Goal: Task Accomplishment & Management: Manage account settings

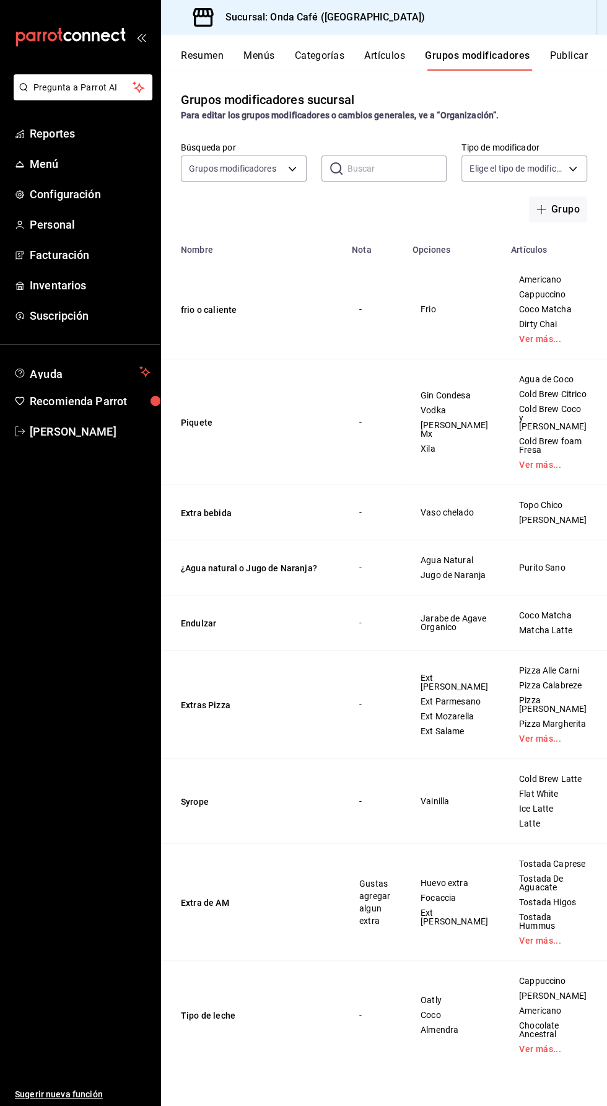
click at [309, 50] on button "Categorías" at bounding box center [320, 60] width 50 height 21
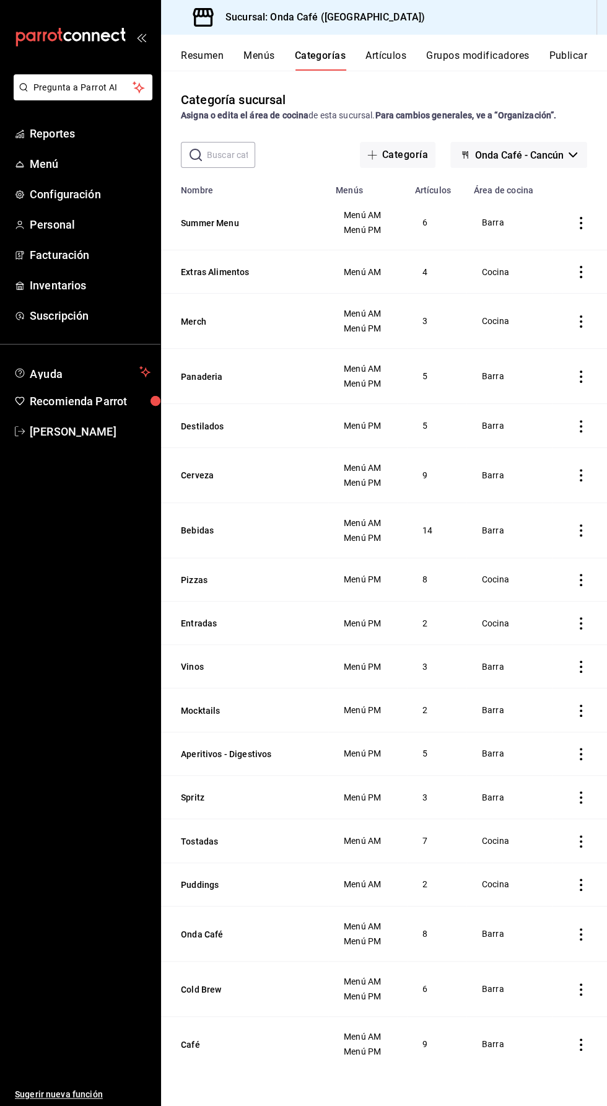
click at [392, 56] on button "Artículos" at bounding box center [386, 60] width 41 height 21
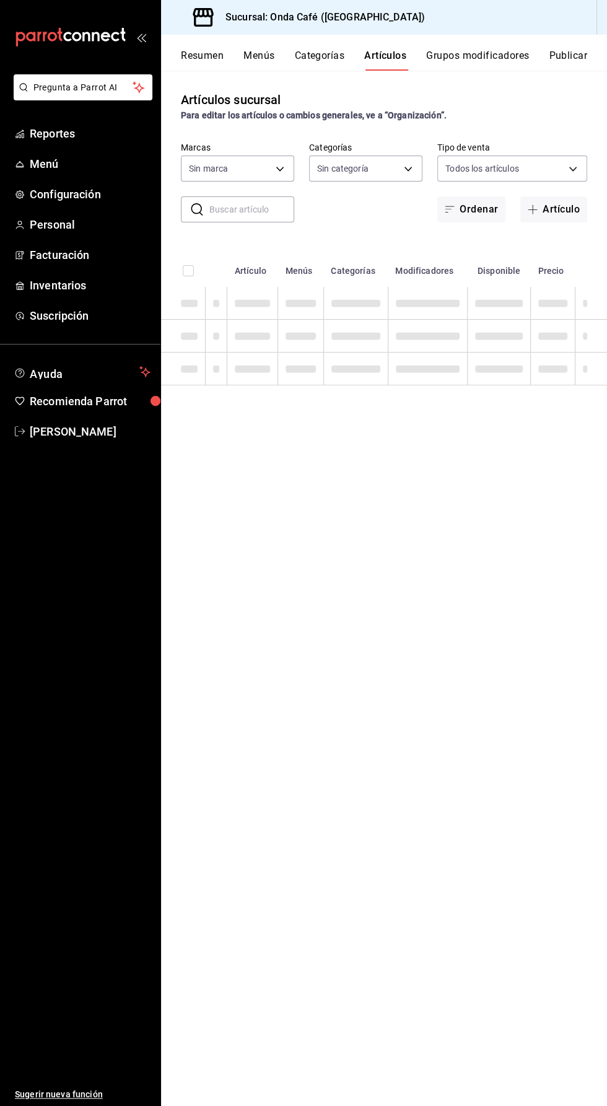
type input "02feb349-07cd-4ecd-99fb-e7c2220cfb29"
type input "3db77062-04b9-4fb7-8e26-736d0e5632e1,f028c21a-9ed8-497a-87f9-f3d6644765d2,f0e50…"
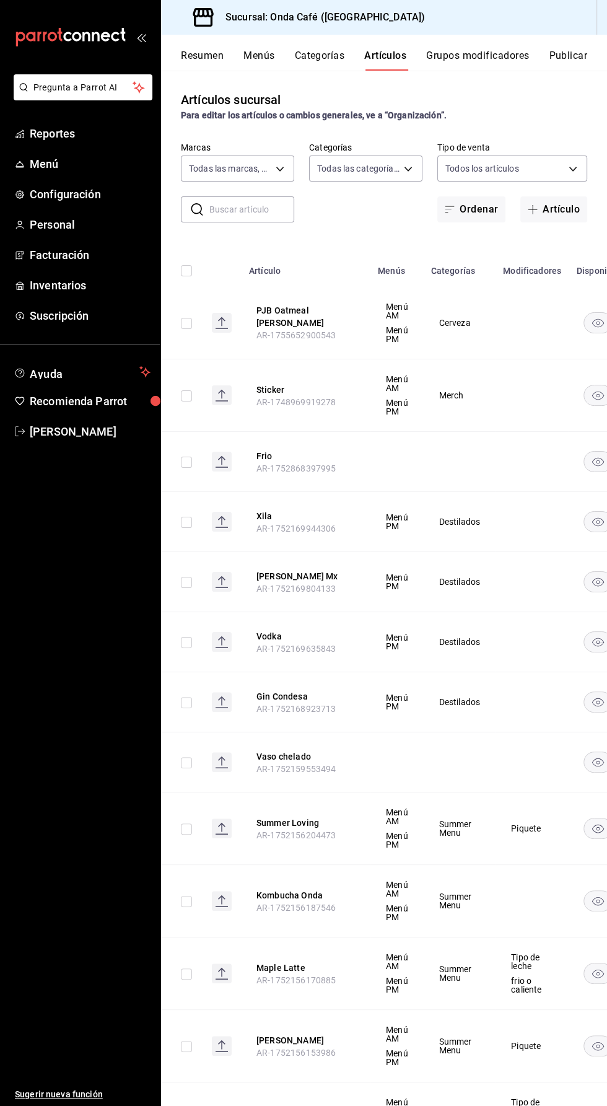
click at [216, 210] on input "text" at bounding box center [251, 209] width 85 height 25
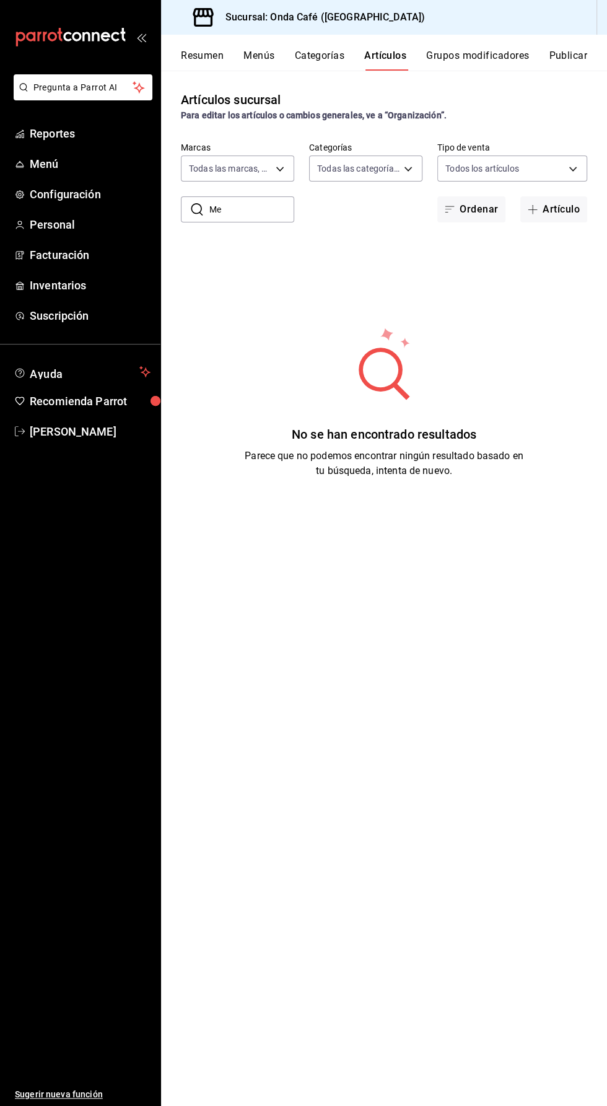
type input "M"
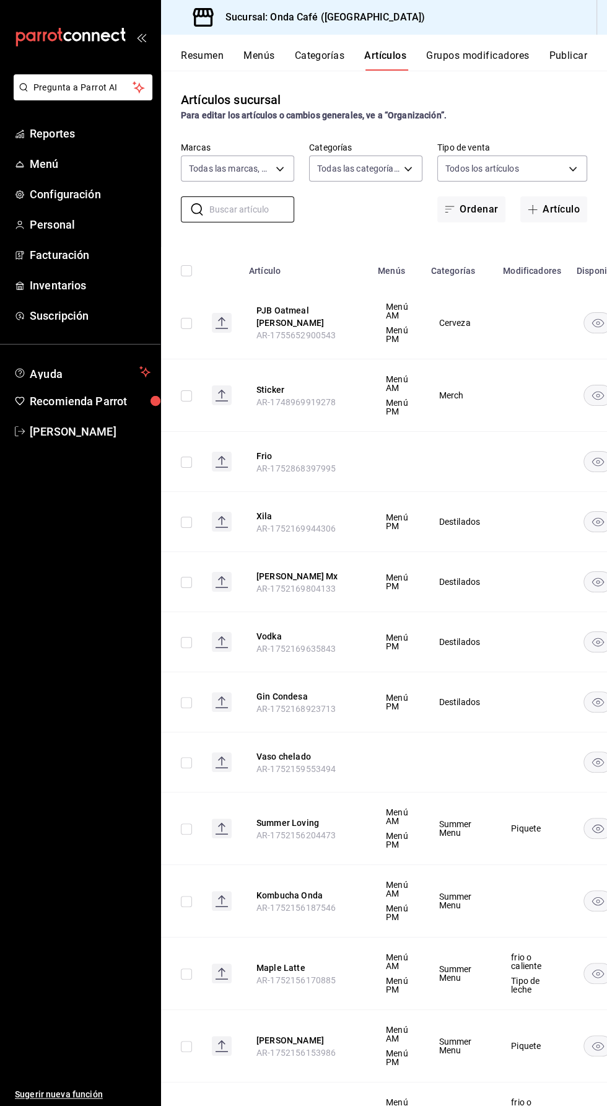
click at [326, 68] on button "Categorías" at bounding box center [320, 60] width 50 height 21
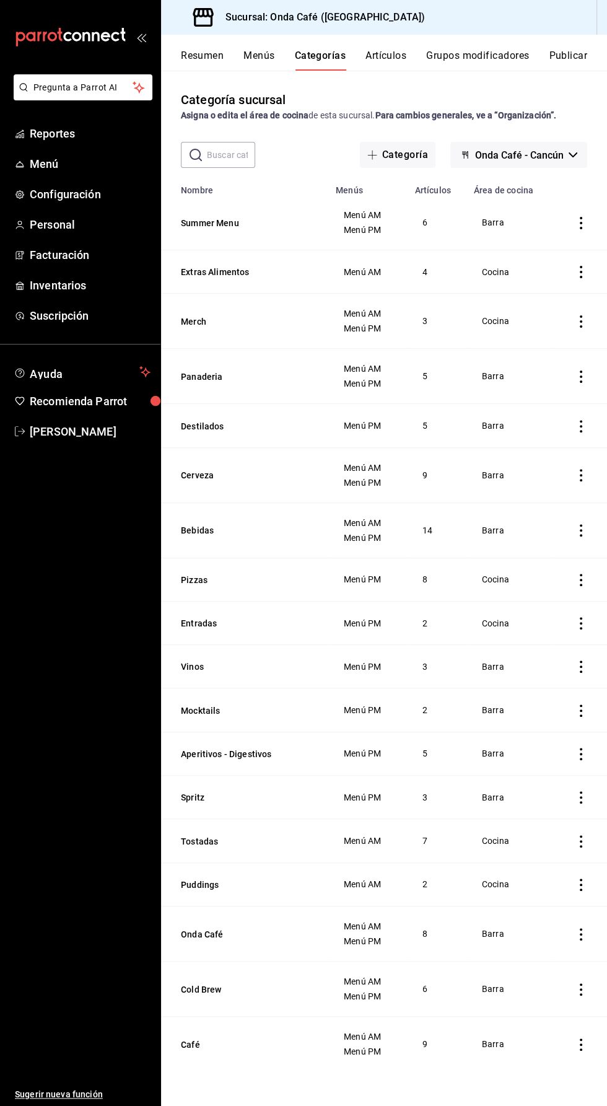
click at [214, 149] on input "text" at bounding box center [231, 155] width 48 height 25
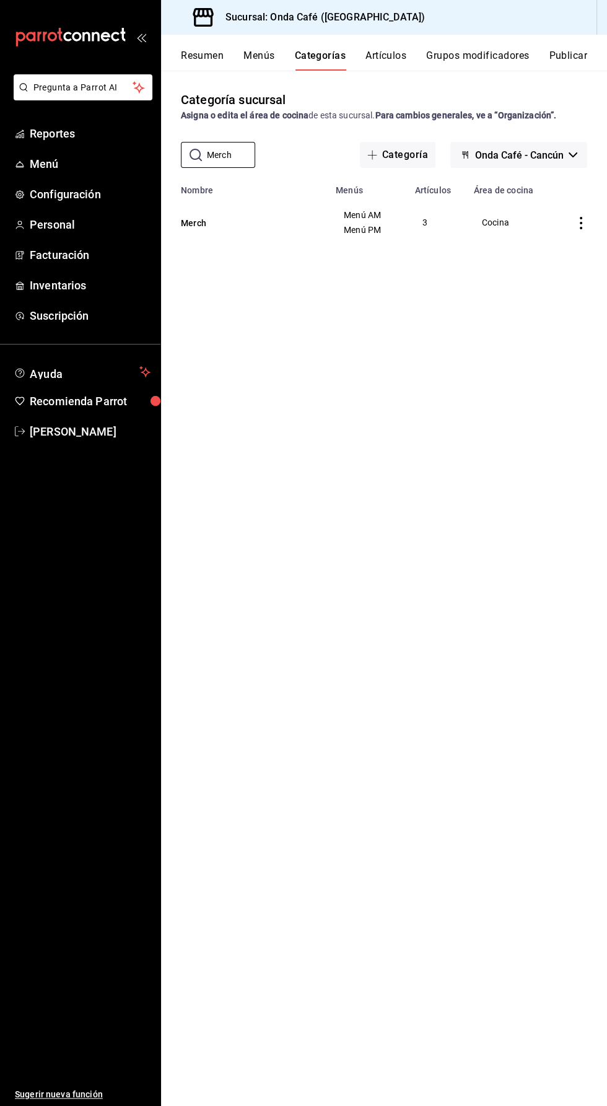
type input "Merch"
click at [428, 239] on td "3" at bounding box center [436, 222] width 59 height 55
click at [192, 223] on button "Merch" at bounding box center [243, 223] width 124 height 12
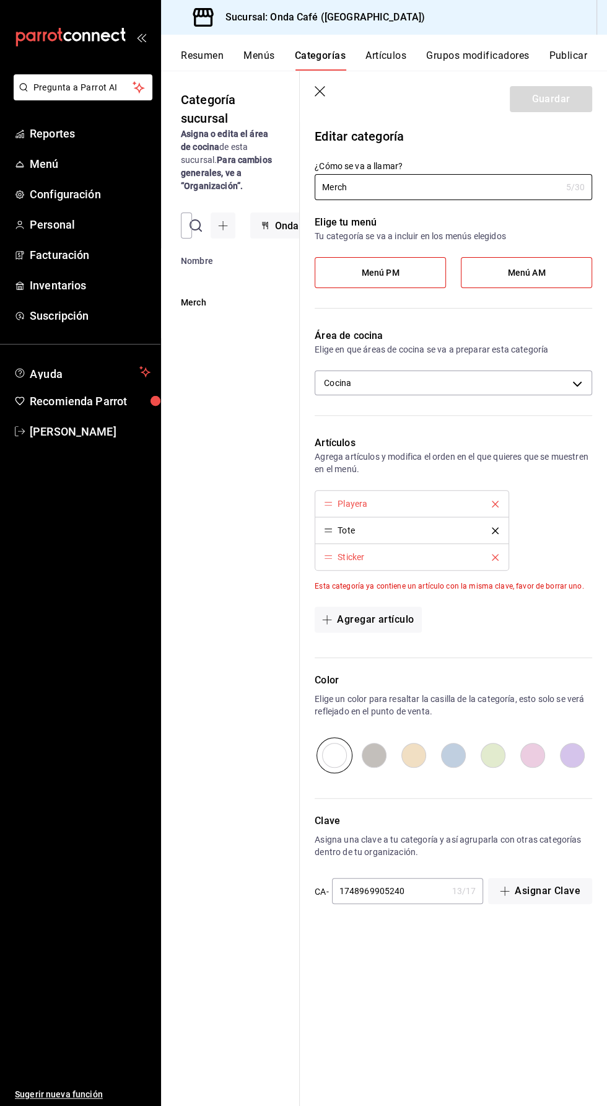
click at [383, 59] on button "Artículos" at bounding box center [386, 60] width 41 height 21
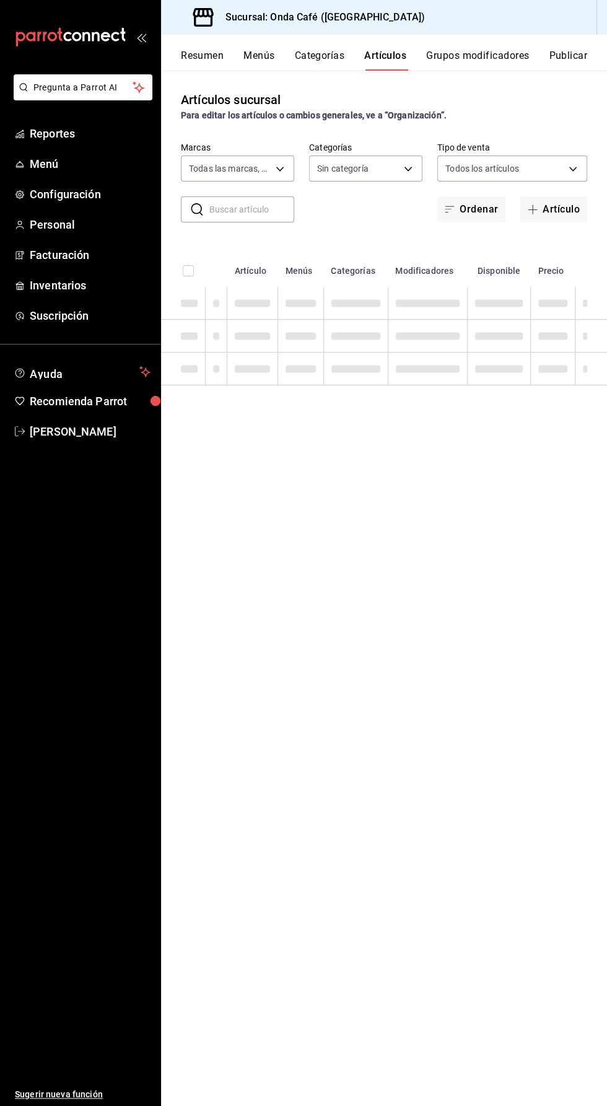
type input "02feb349-07cd-4ecd-99fb-e7c2220cfb29"
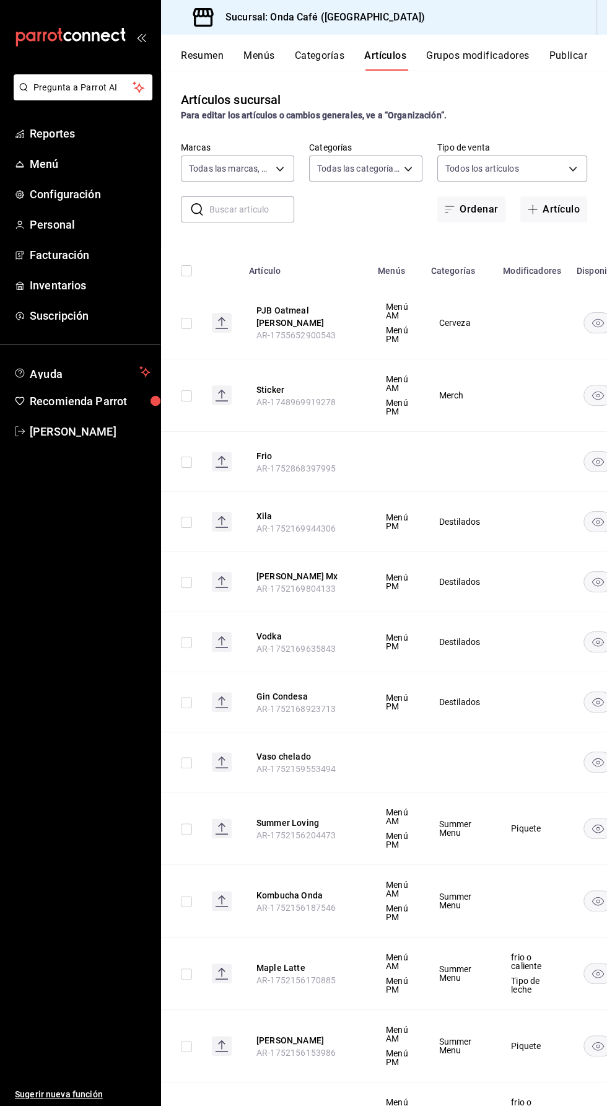
type input "3db77062-04b9-4fb7-8e26-736d0e5632e1,f028c21a-9ed8-497a-87f9-f3d6644765d2,f0e50…"
click at [229, 209] on input "text" at bounding box center [251, 209] width 85 height 25
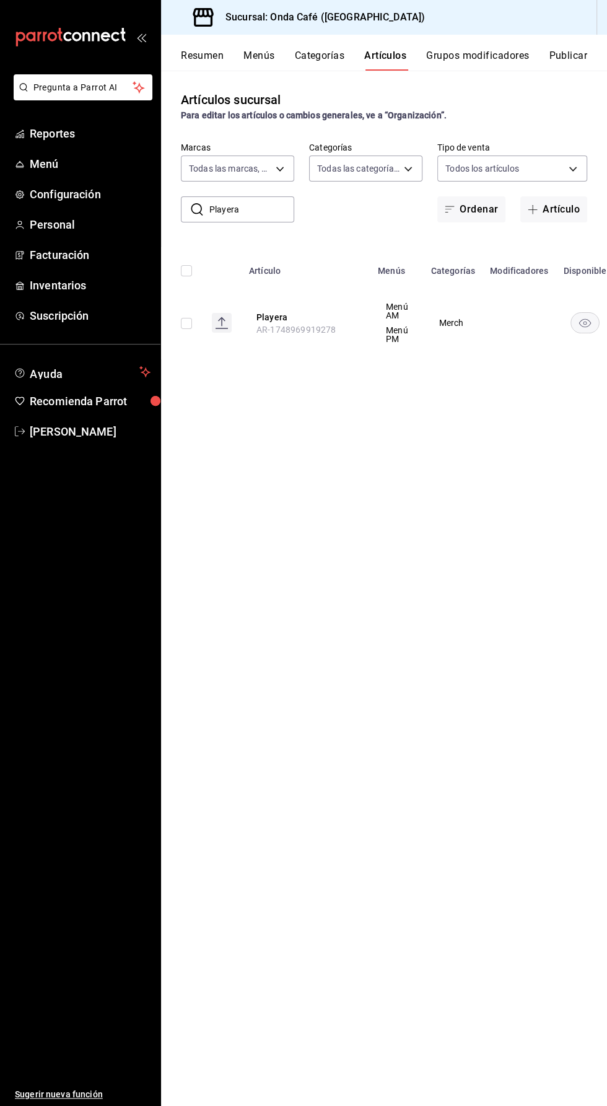
scroll to position [0, 2]
type input "Playera"
click at [270, 315] on button "Playera" at bounding box center [303, 317] width 99 height 12
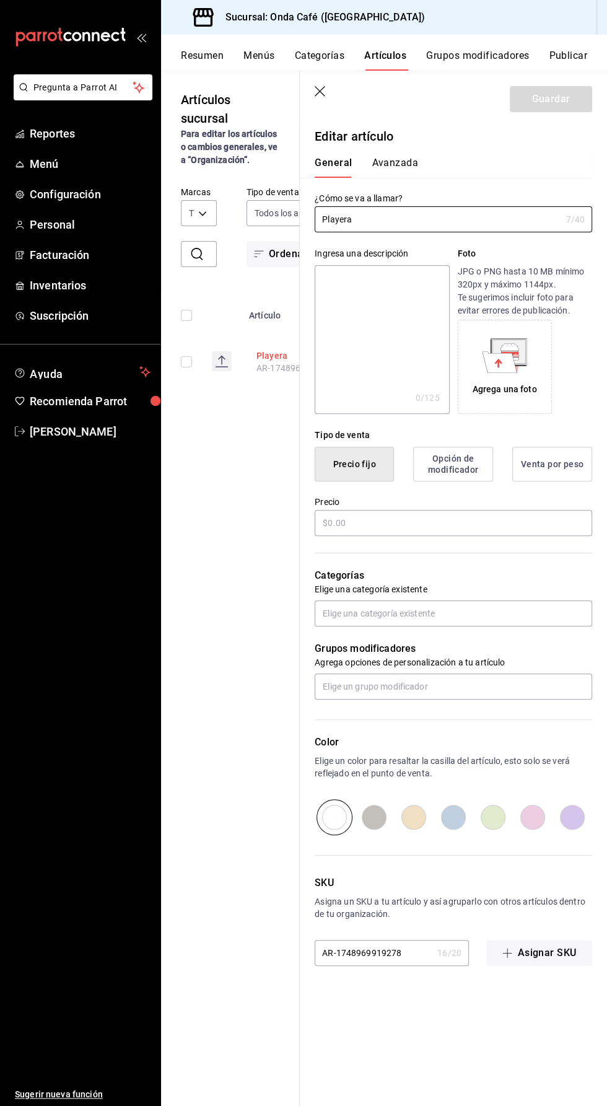
type input "$300.00"
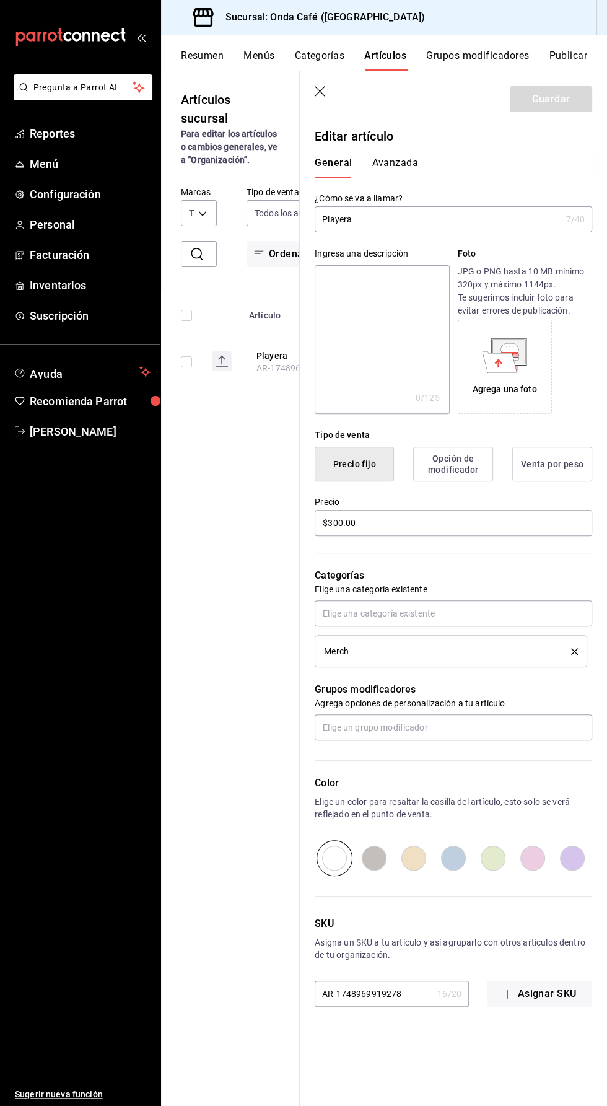
click at [379, 216] on input "Playera" at bounding box center [438, 219] width 246 height 25
type input "Playera Diablito"
click at [441, 522] on input "$300.00" at bounding box center [454, 523] width 278 height 26
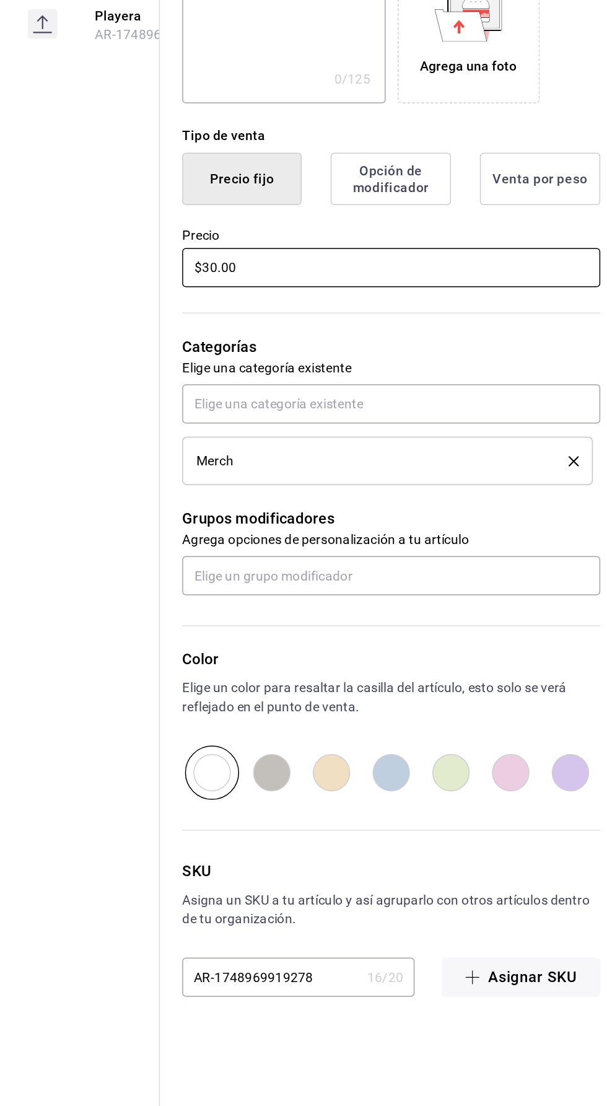
type input "$3.00"
click at [332, 524] on input "$55.00" at bounding box center [454, 523] width 278 height 26
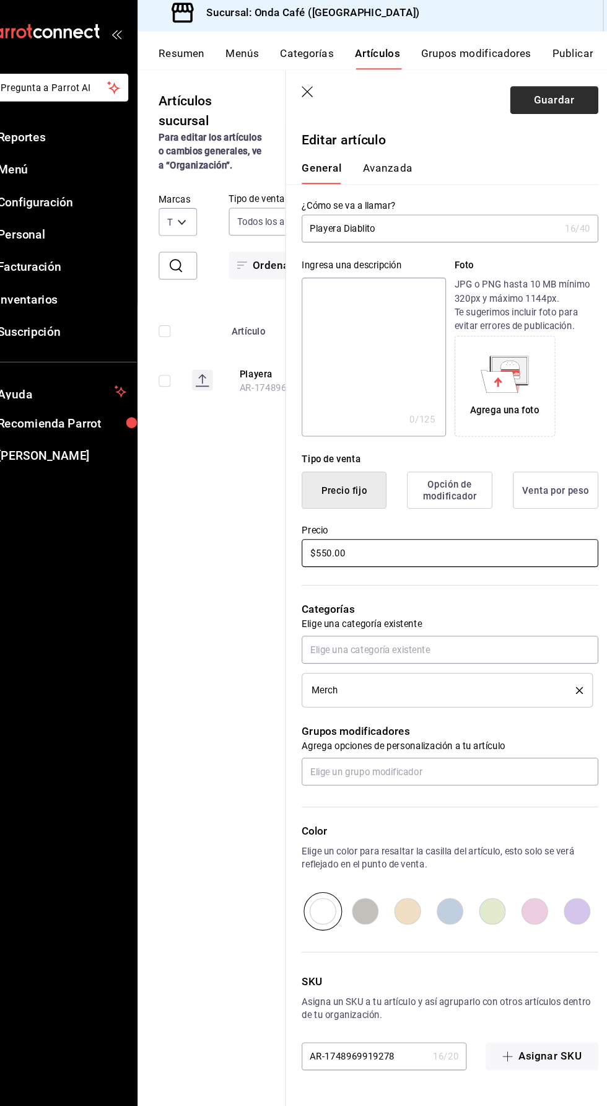
type input "$550.00"
click at [535, 90] on button "Guardar" at bounding box center [551, 99] width 82 height 26
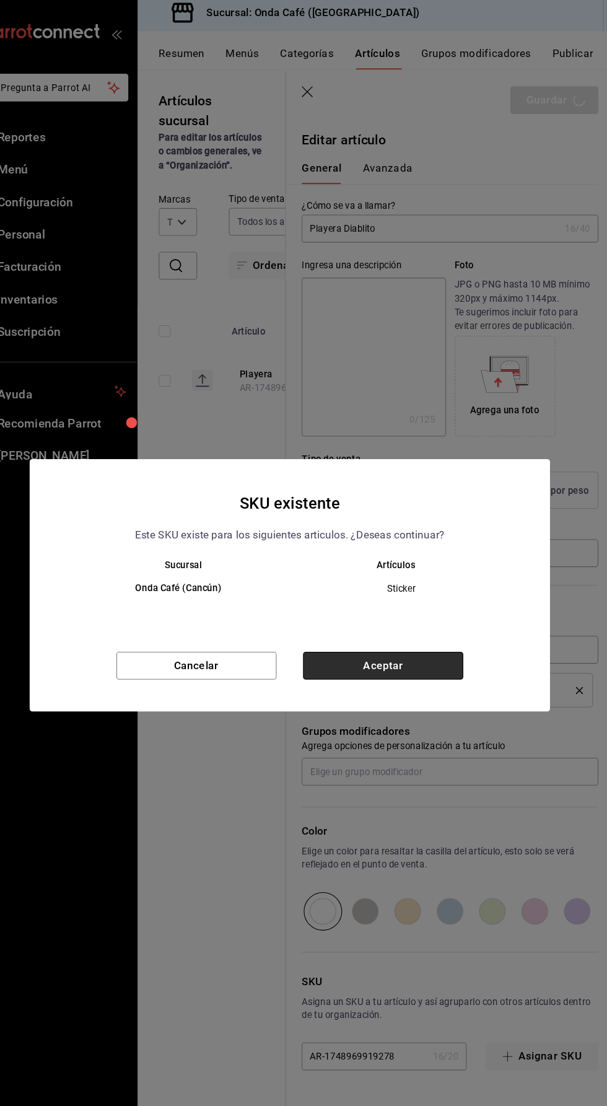
click at [426, 637] on button "Aceptar" at bounding box center [391, 628] width 150 height 26
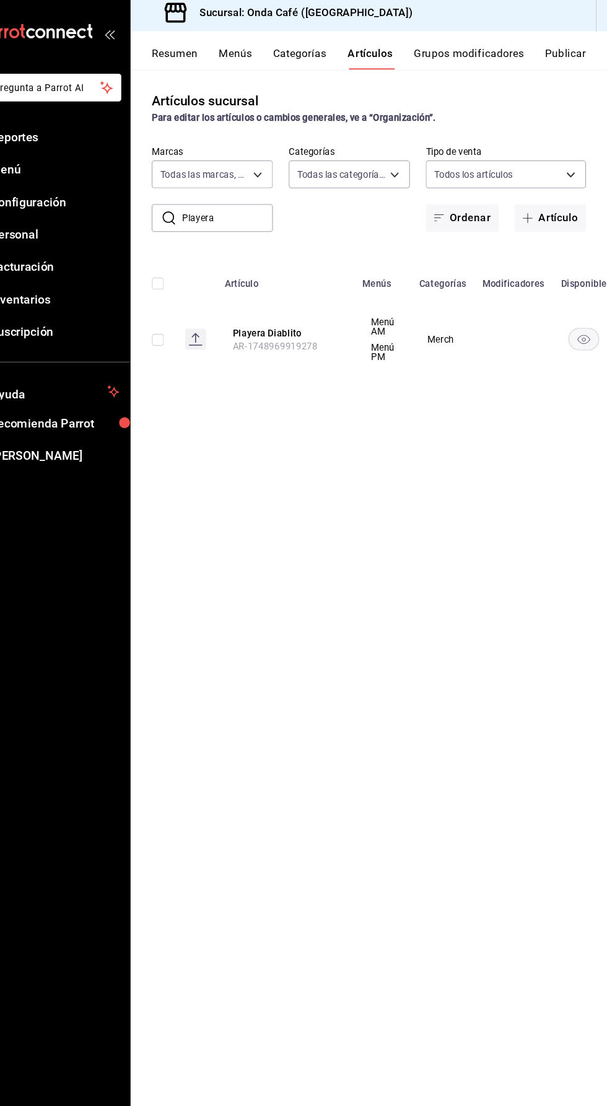
scroll to position [0, 114]
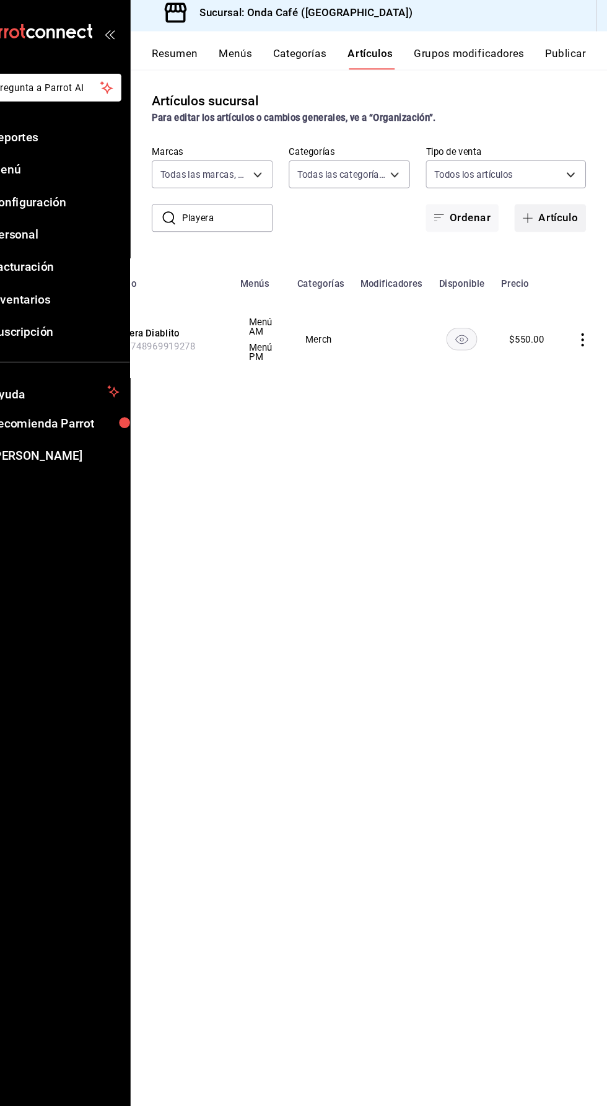
click at [562, 209] on button "Artículo" at bounding box center [554, 209] width 67 height 26
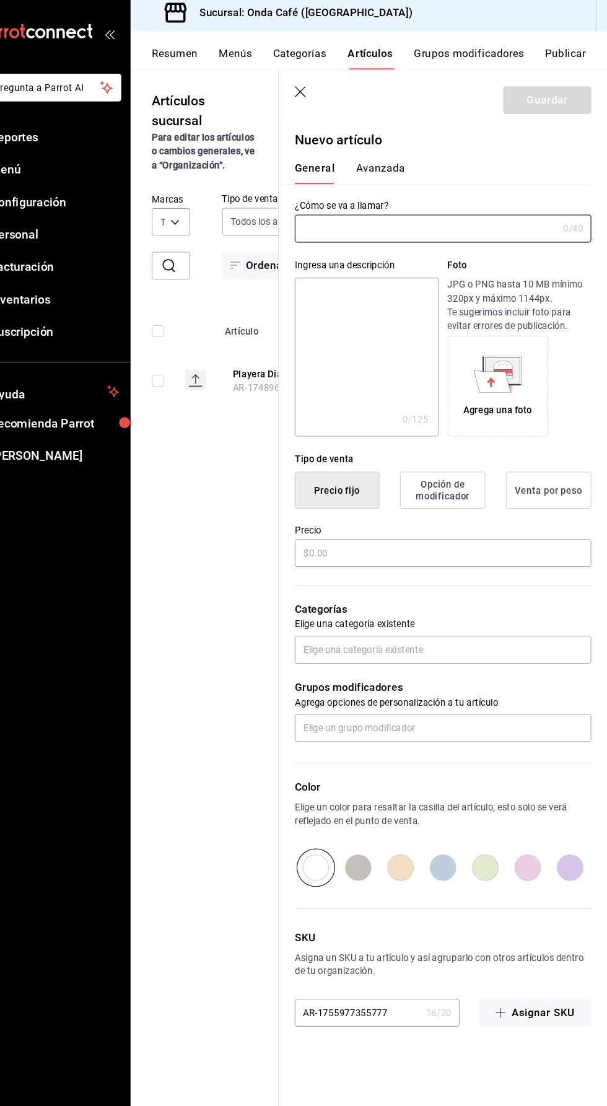
click at [322, 94] on icon "button" at bounding box center [320, 91] width 11 height 11
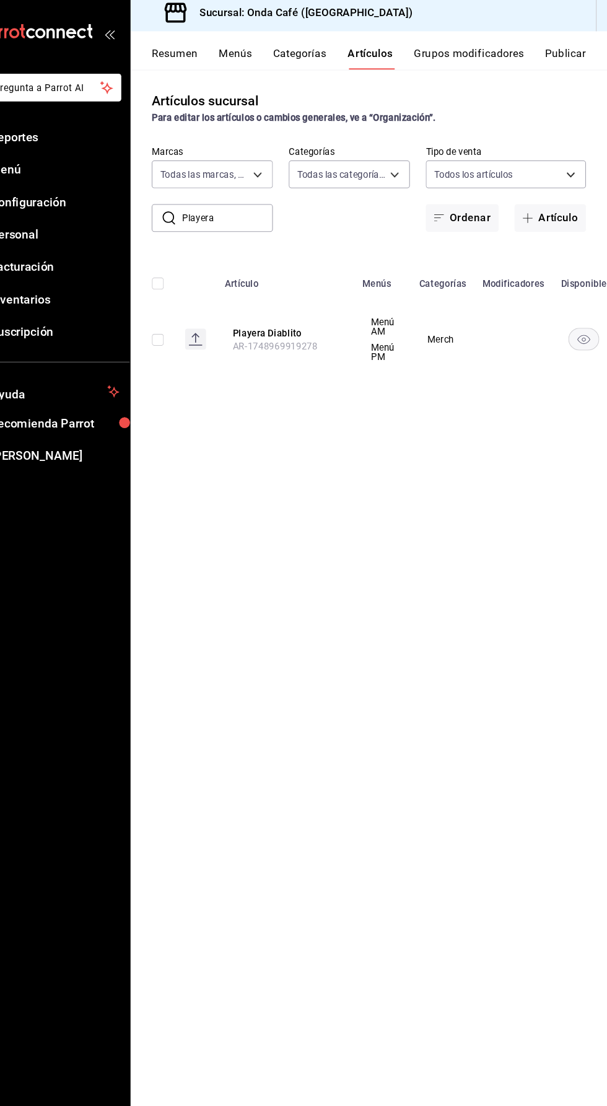
scroll to position [0, 114]
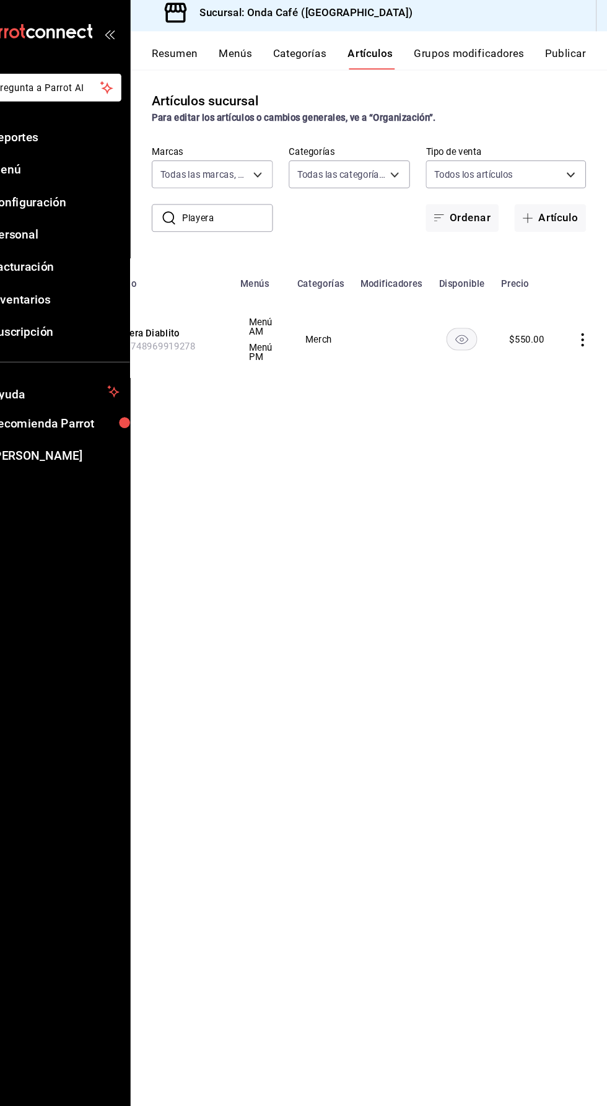
click at [581, 322] on icon "actions" at bounding box center [584, 323] width 12 height 12
click at [534, 380] on span "Duplicar" at bounding box center [544, 377] width 32 height 13
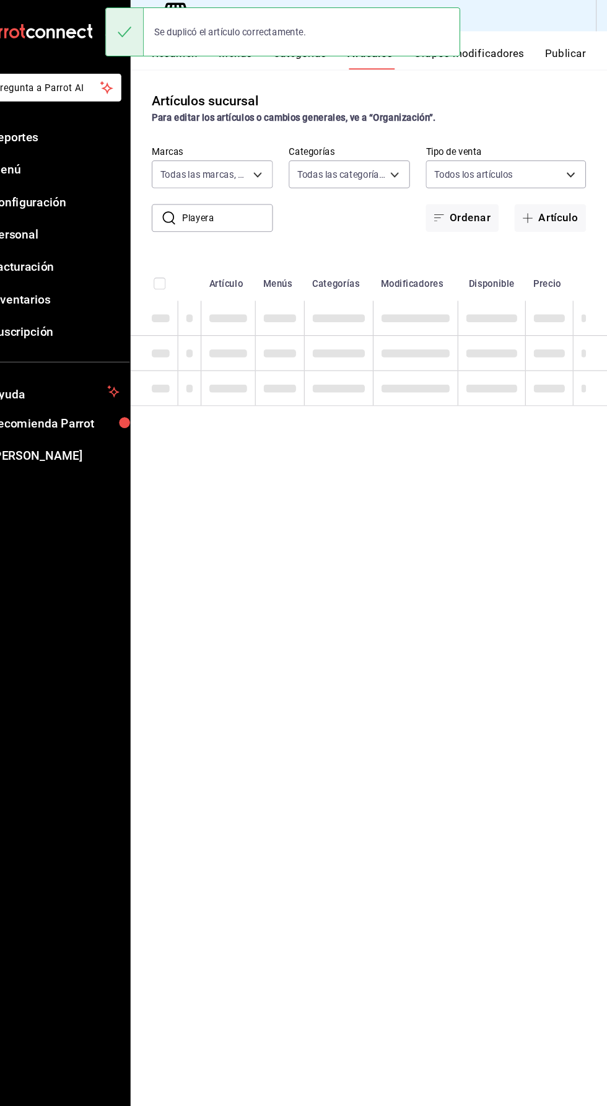
scroll to position [0, 0]
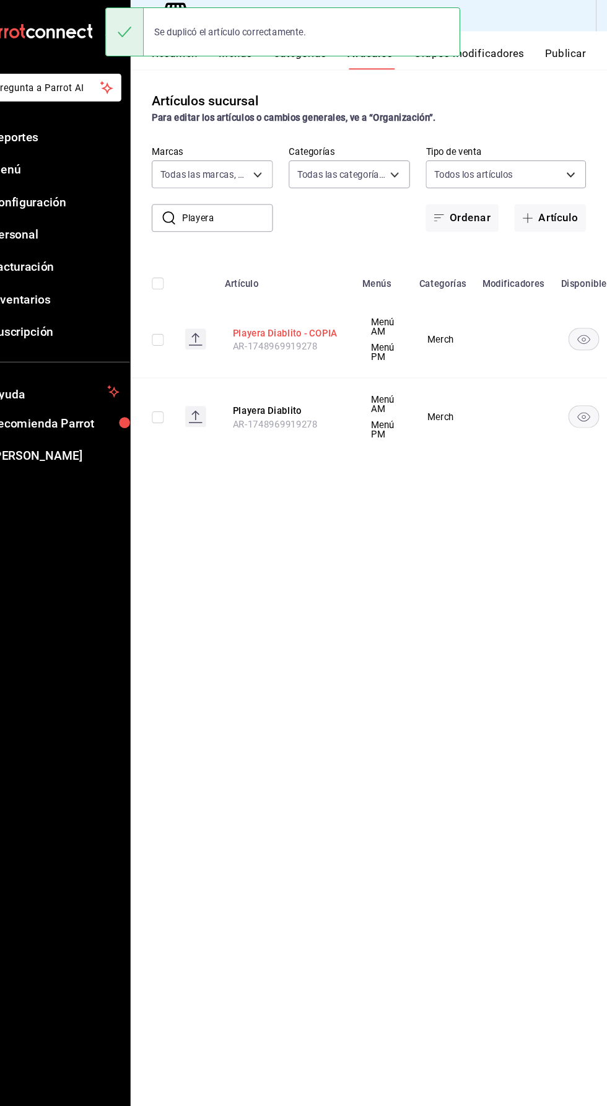
click at [298, 315] on button "Playera Diablito - COPIA" at bounding box center [306, 317] width 99 height 12
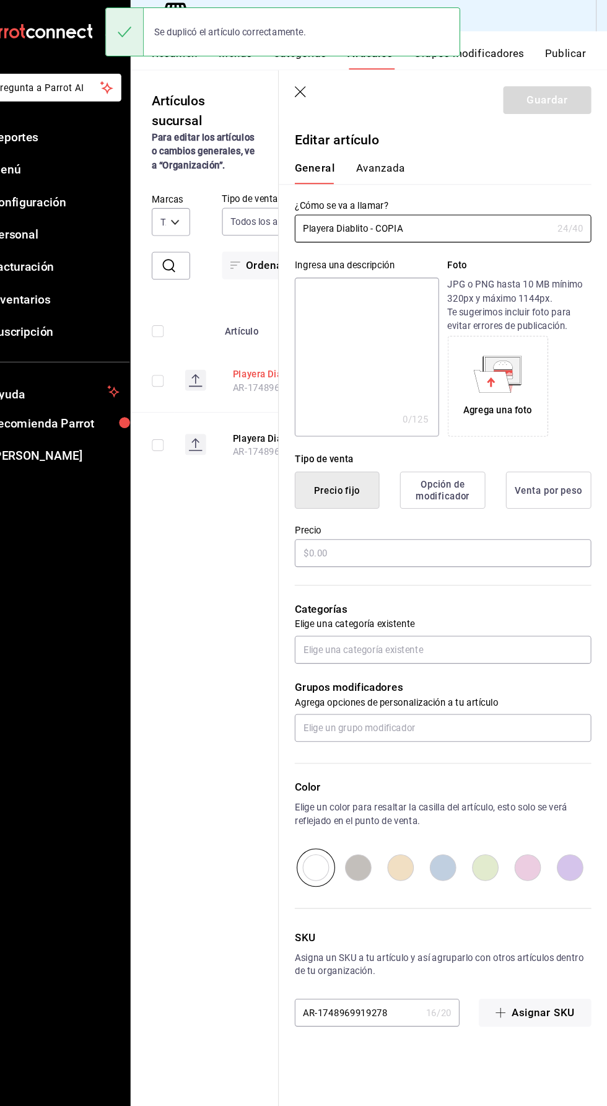
type input "$550.00"
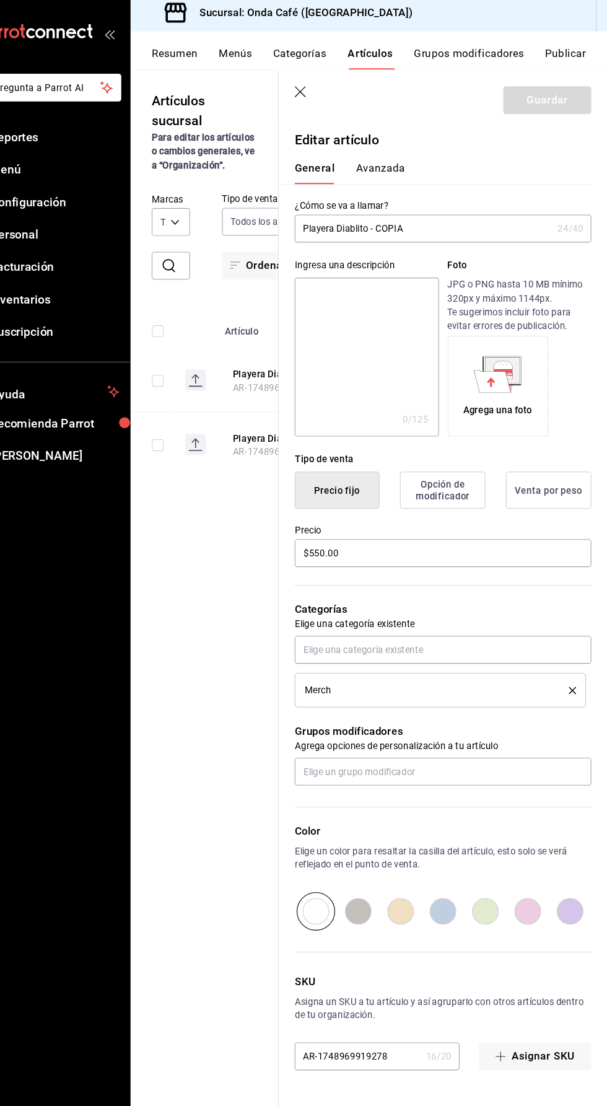
click at [452, 223] on input "Playera Diablito - COPIA" at bounding box center [435, 219] width 241 height 25
click at [405, 218] on input "Playera" at bounding box center [438, 219] width 246 height 25
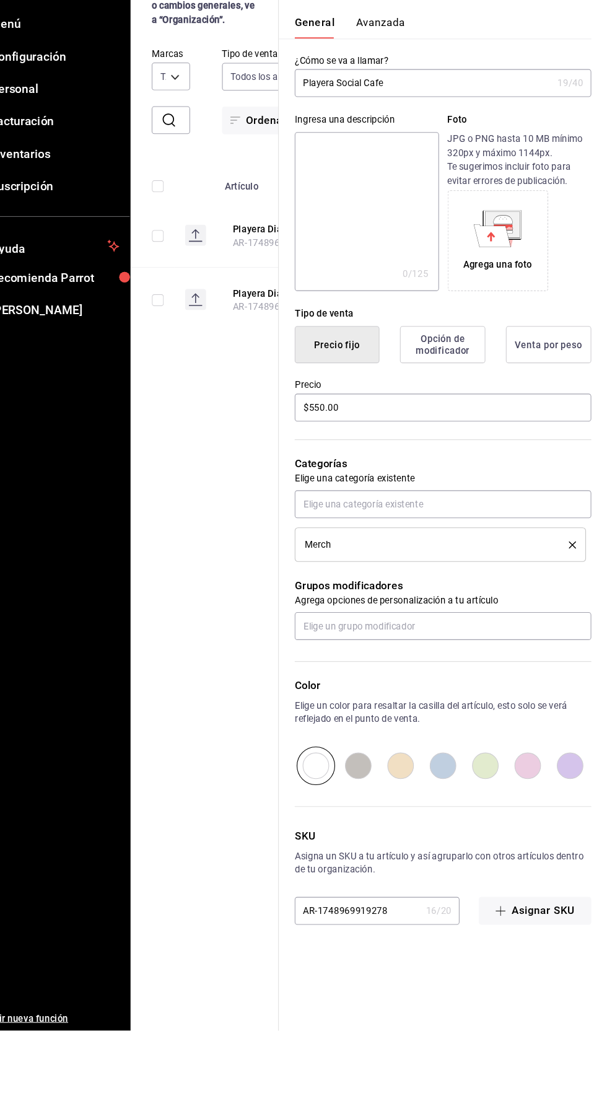
type input "Playera Social Cafe"
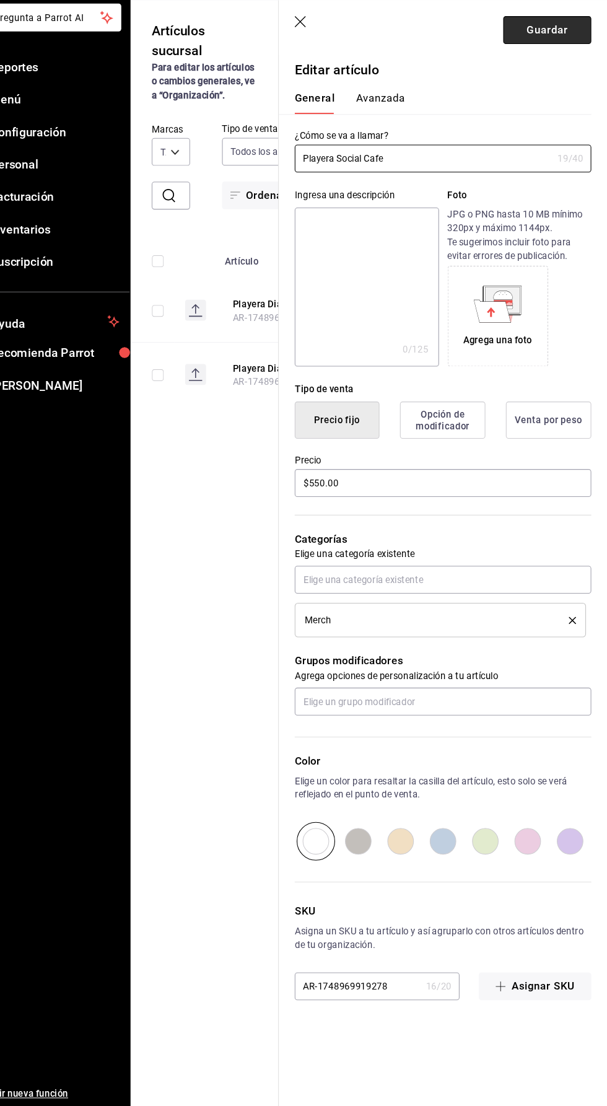
click at [549, 99] on button "Guardar" at bounding box center [551, 99] width 82 height 26
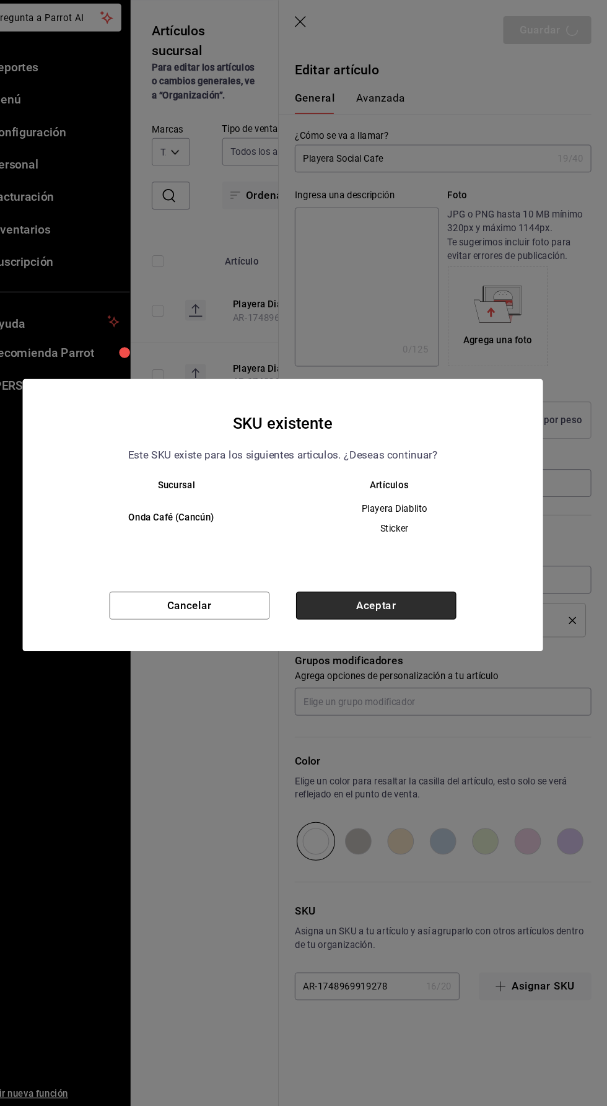
click at [441, 645] on button "Aceptar" at bounding box center [391, 638] width 150 height 26
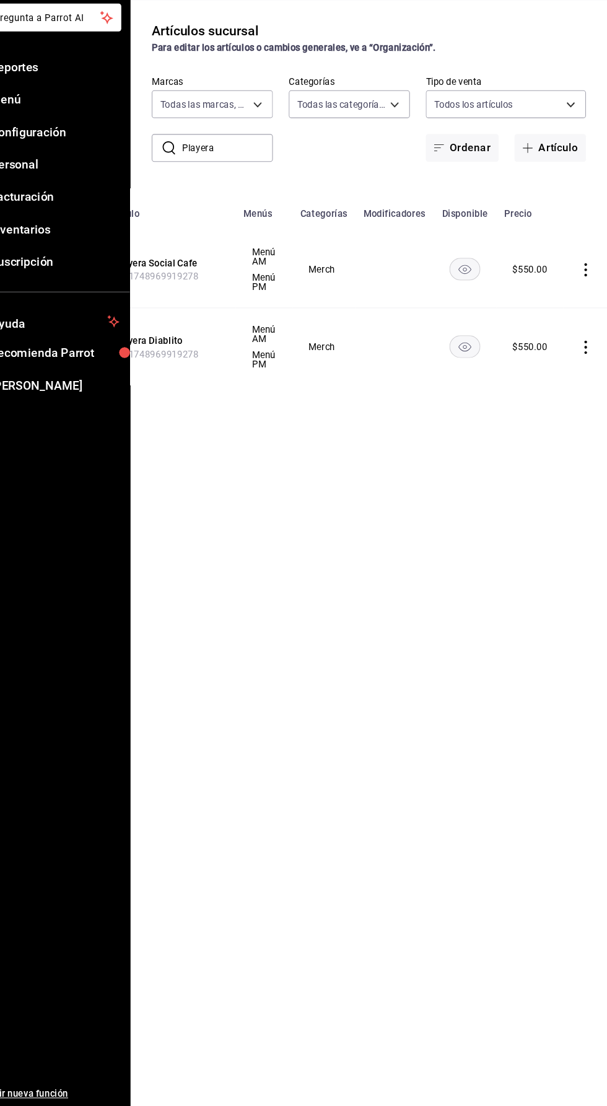
scroll to position [0, 114]
click at [583, 323] on icon "actions" at bounding box center [584, 323] width 2 height 12
click at [535, 379] on span "Duplicar" at bounding box center [544, 377] width 32 height 13
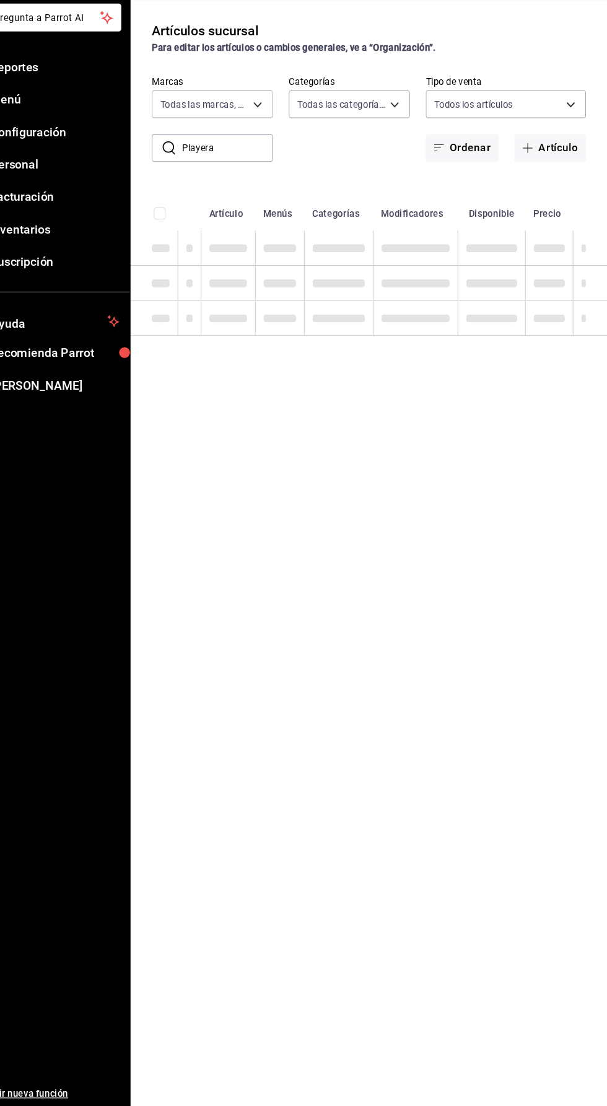
scroll to position [0, 0]
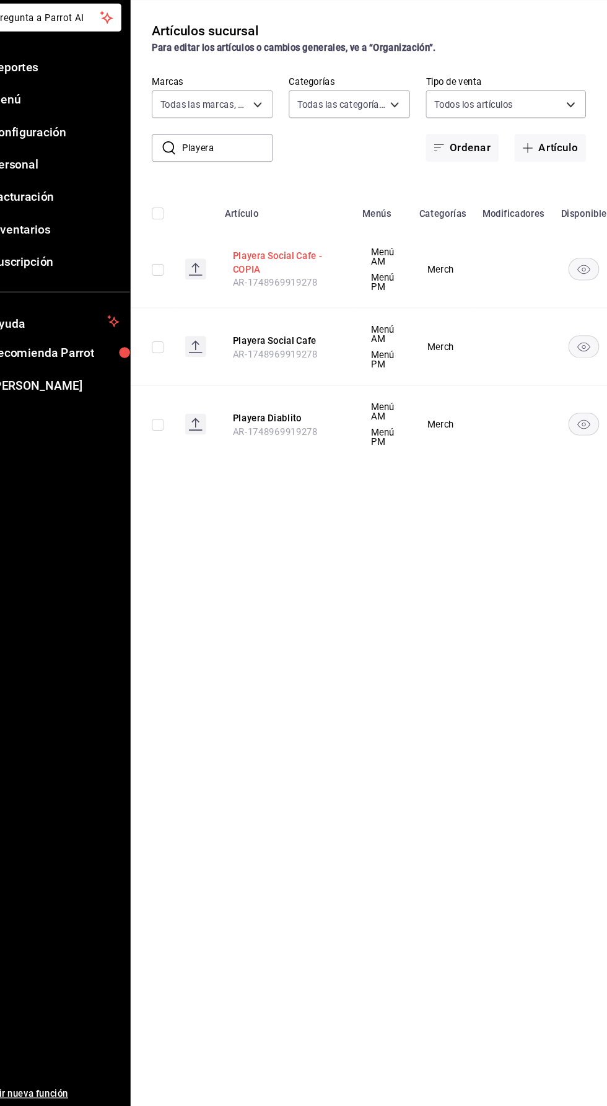
click at [278, 315] on button "Playera Social Cafe - COPIA" at bounding box center [306, 316] width 99 height 25
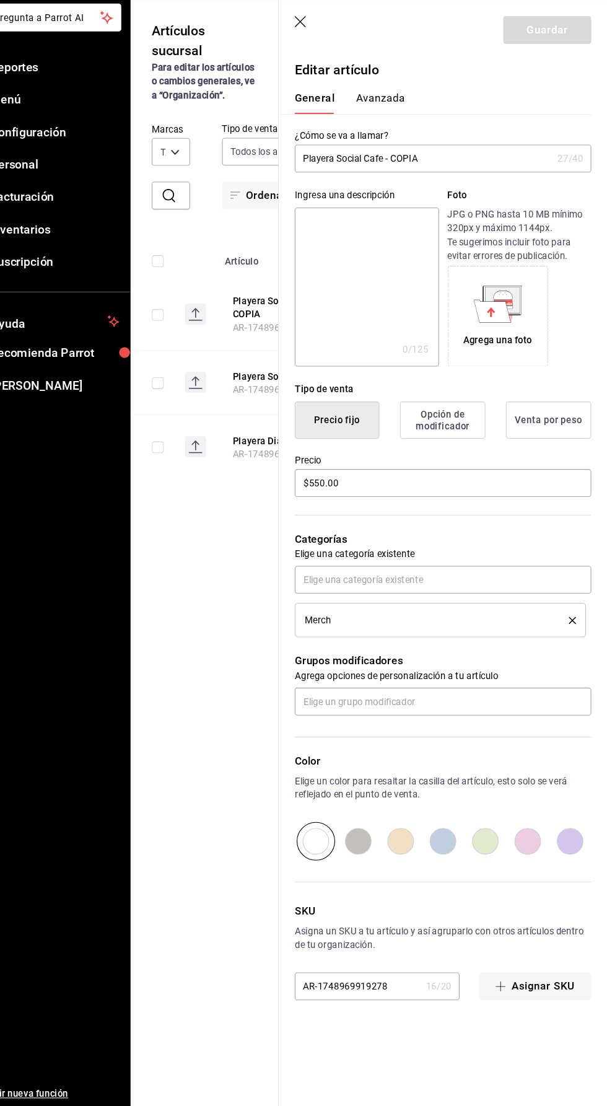
click at [453, 221] on input "Playera Social Cafe - COPIA" at bounding box center [435, 219] width 241 height 25
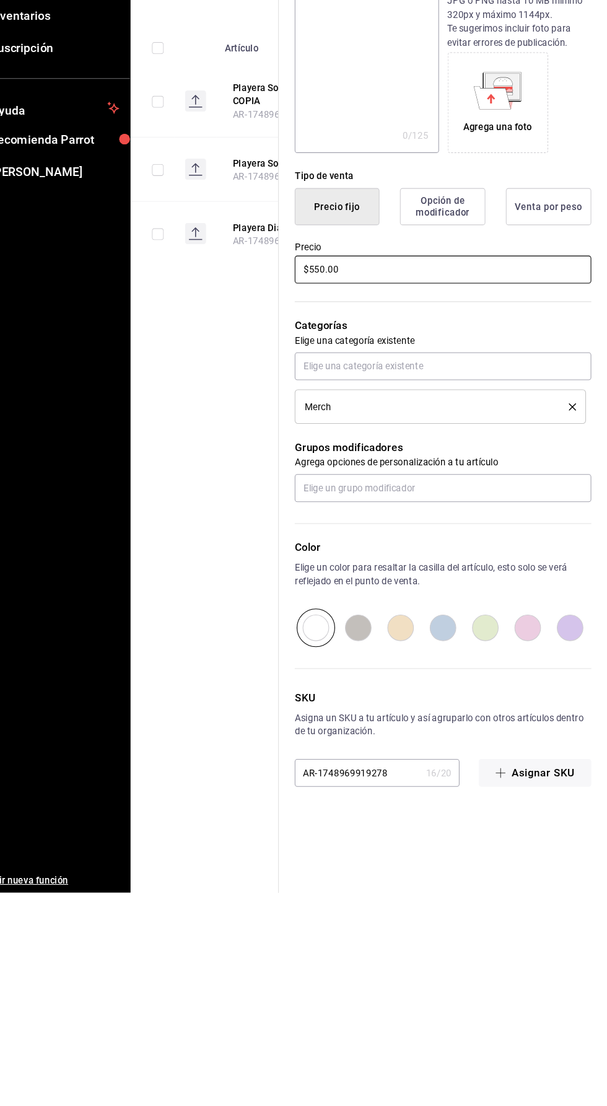
type input "Playera Edicion Especial"
click at [361, 527] on input "$550.00" at bounding box center [454, 523] width 278 height 26
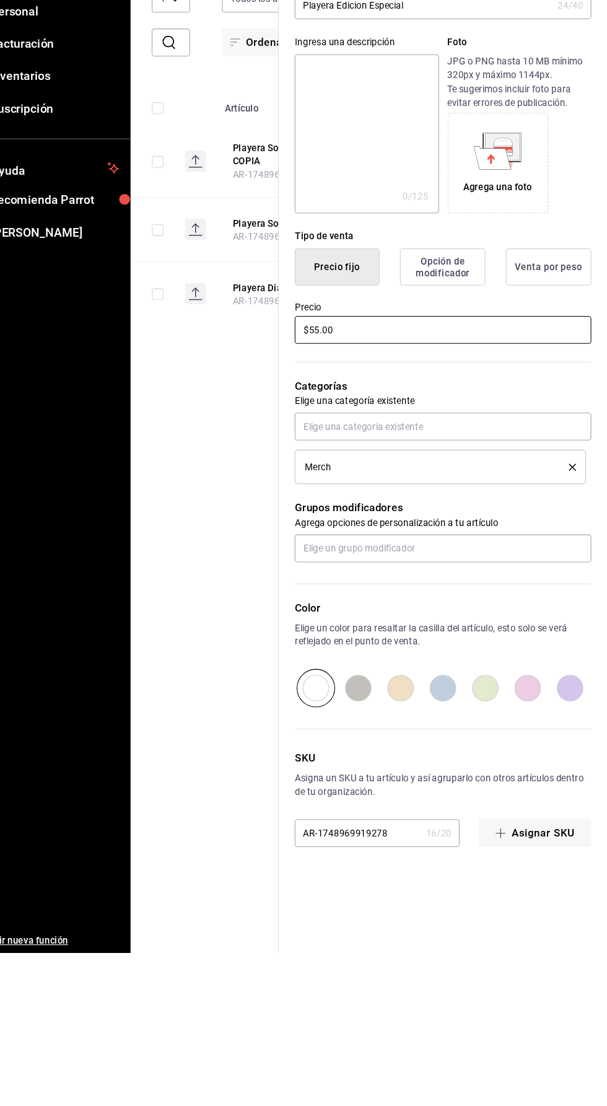
type input "$5.00"
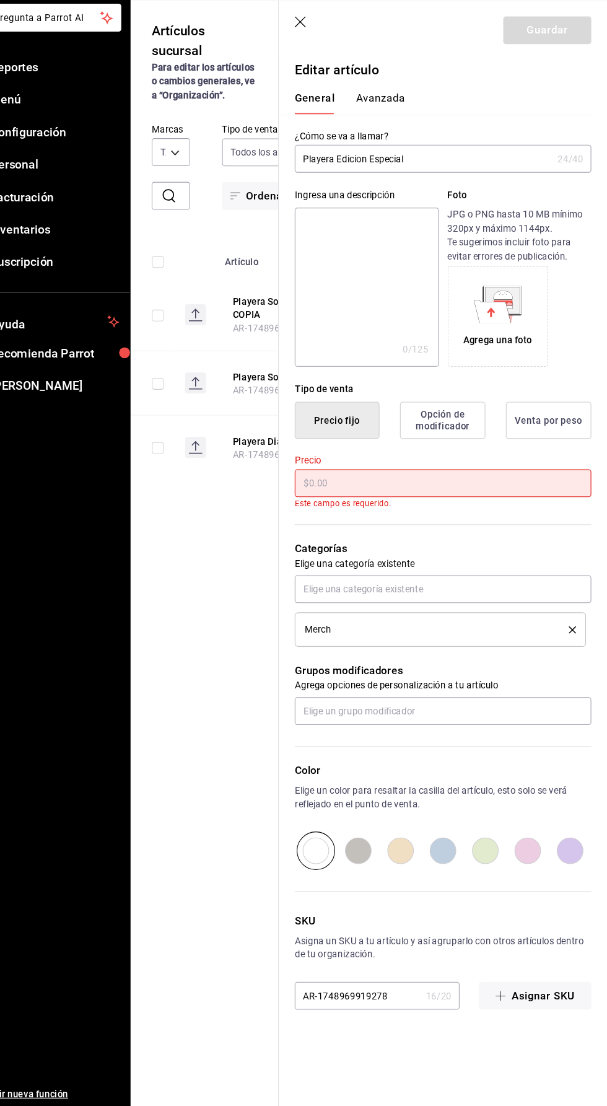
click at [377, 518] on input "text" at bounding box center [454, 523] width 278 height 26
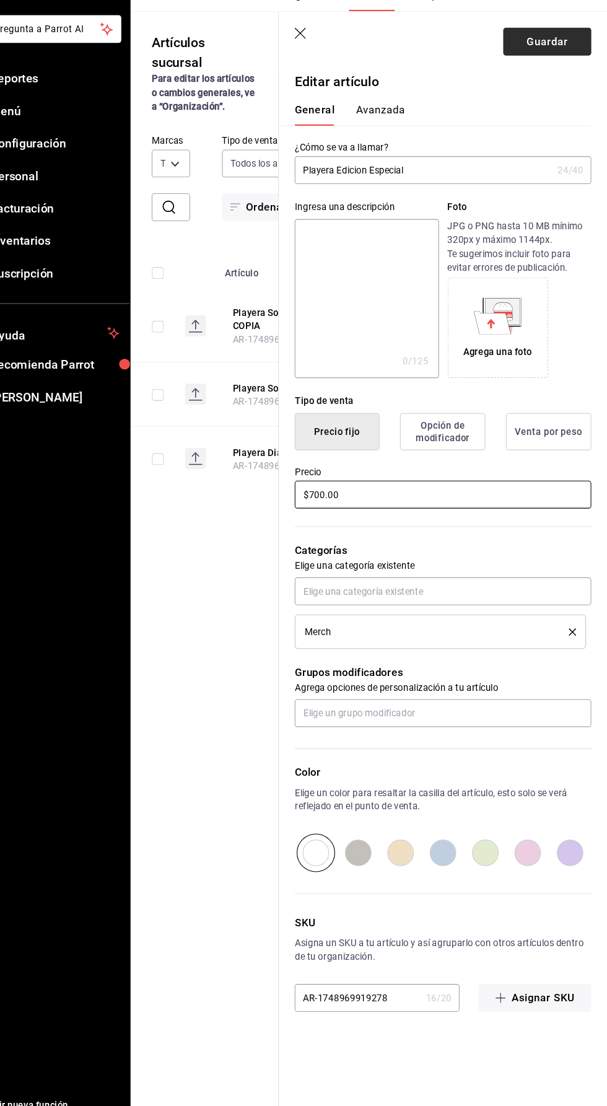
type input "$700.00"
click at [532, 97] on button "Guardar" at bounding box center [551, 99] width 82 height 26
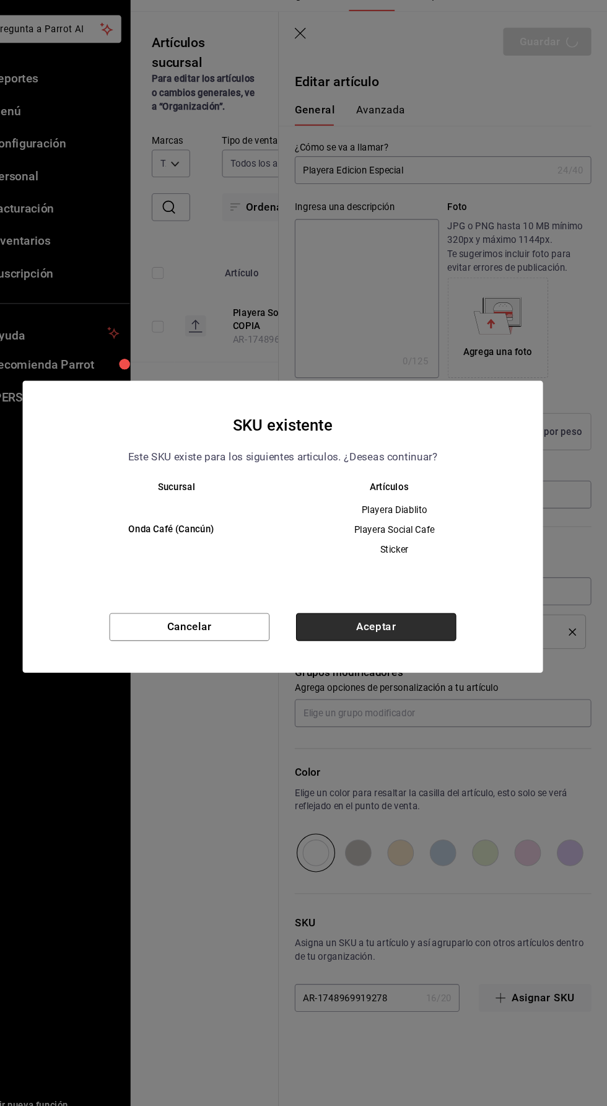
click at [420, 654] on button "Aceptar" at bounding box center [391, 647] width 150 height 26
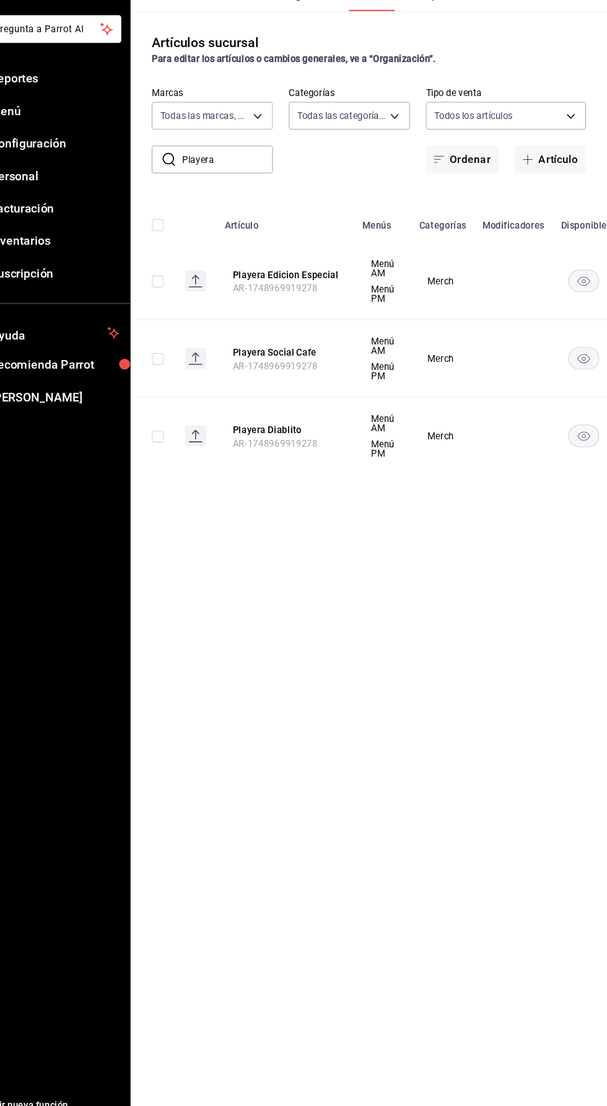
click at [257, 209] on input "Playera" at bounding box center [251, 209] width 85 height 25
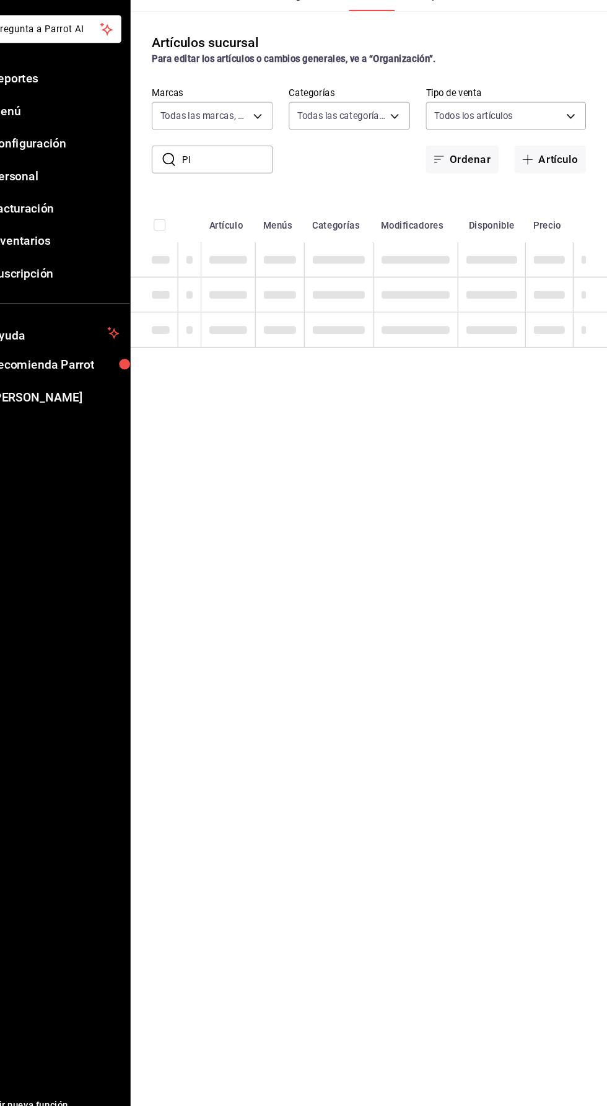
type input "P"
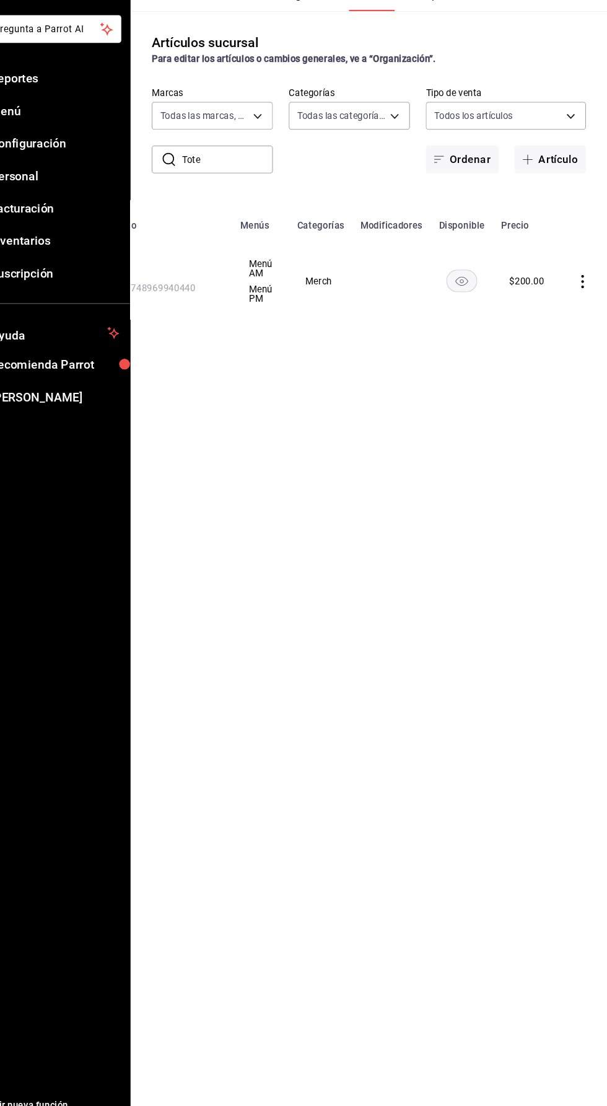
scroll to position [0, 114]
type input "Tote"
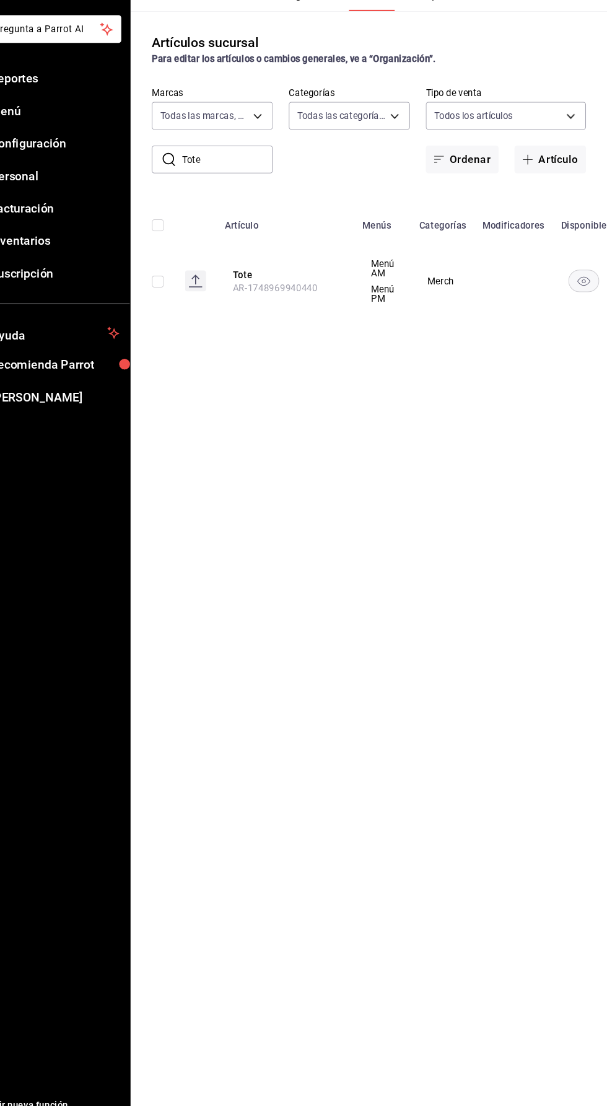
scroll to position [0, 2]
click at [260, 322] on button "Tote" at bounding box center [303, 317] width 99 height 12
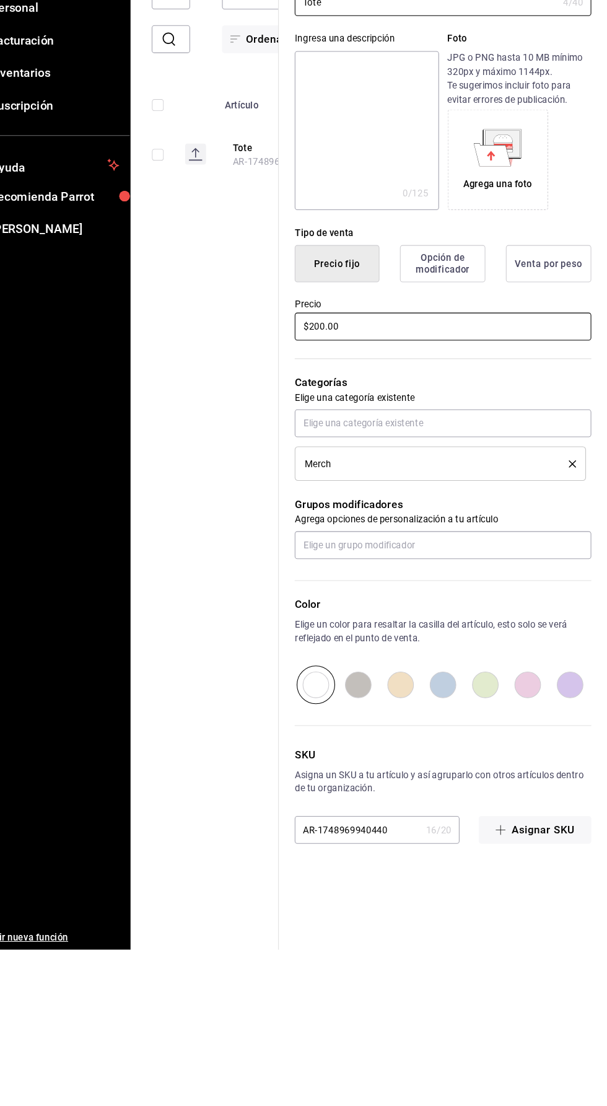
click at [376, 522] on input "$200.00" at bounding box center [454, 523] width 278 height 26
type input "$2.00"
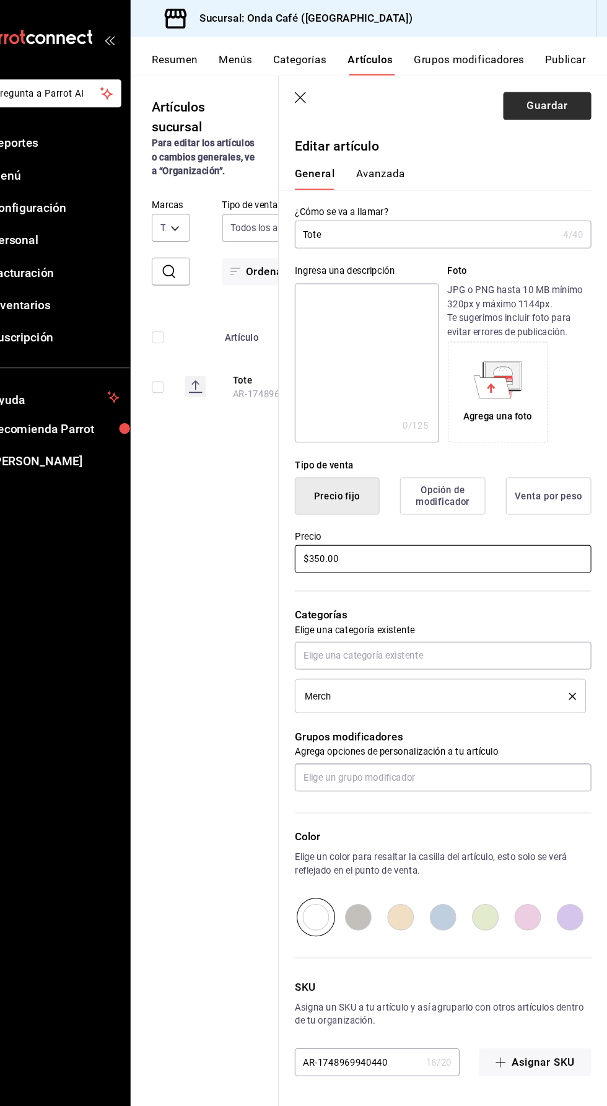
type input "$350.00"
click at [544, 99] on button "Guardar" at bounding box center [551, 99] width 82 height 26
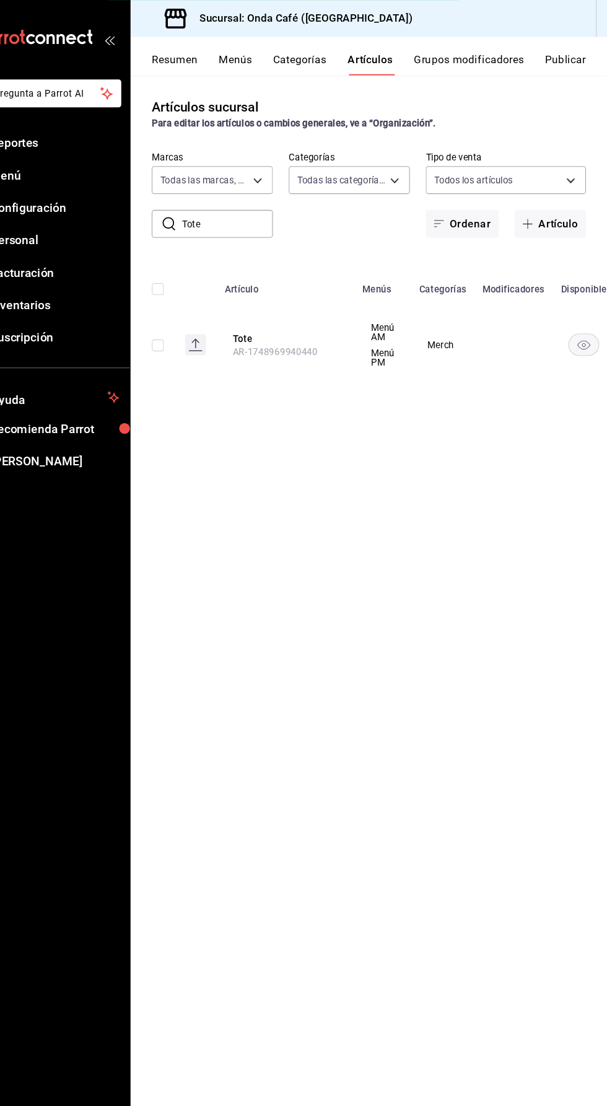
click at [226, 205] on input "Tote" at bounding box center [251, 209] width 85 height 25
type input "T"
type input "Sti"
click at [267, 317] on button "Sticker" at bounding box center [306, 317] width 99 height 12
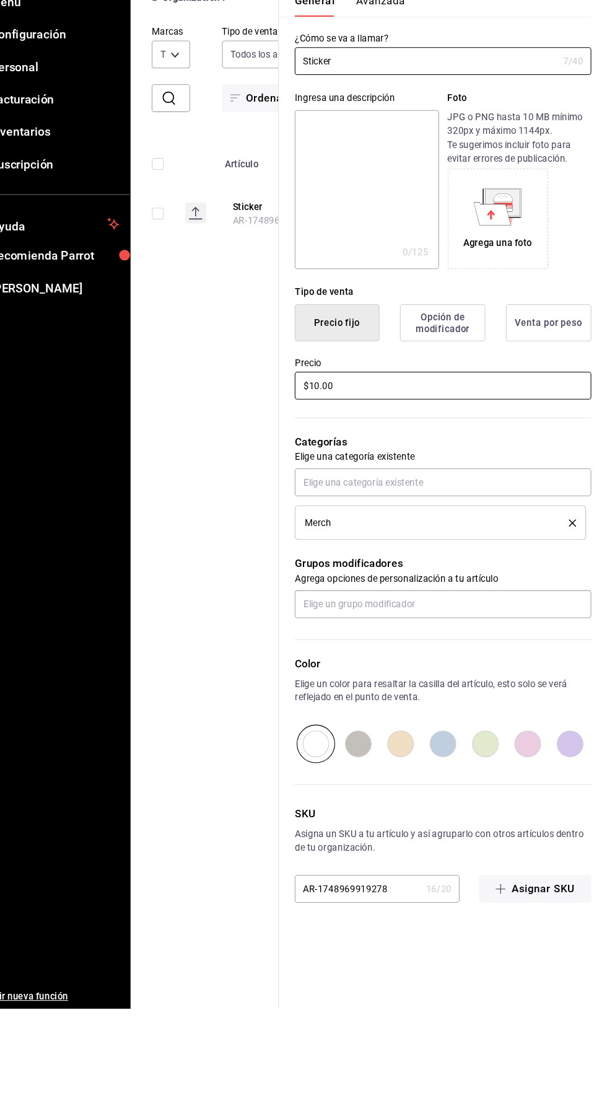
click at [376, 524] on input "$10.00" at bounding box center [454, 523] width 278 height 26
type input "$1.00"
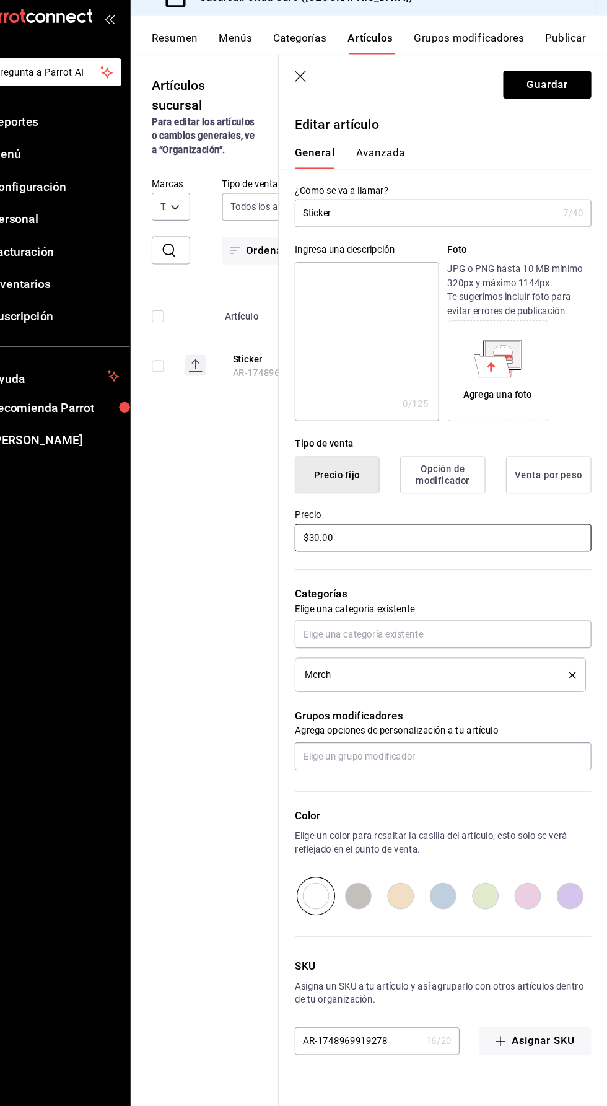
type input "$30.00"
click at [372, 219] on input "Sticker" at bounding box center [438, 219] width 246 height 25
click at [389, 220] on input "Sticker X3" at bounding box center [435, 219] width 241 height 25
type input "Sticker 3X"
click at [539, 98] on button "Guardar" at bounding box center [551, 99] width 82 height 26
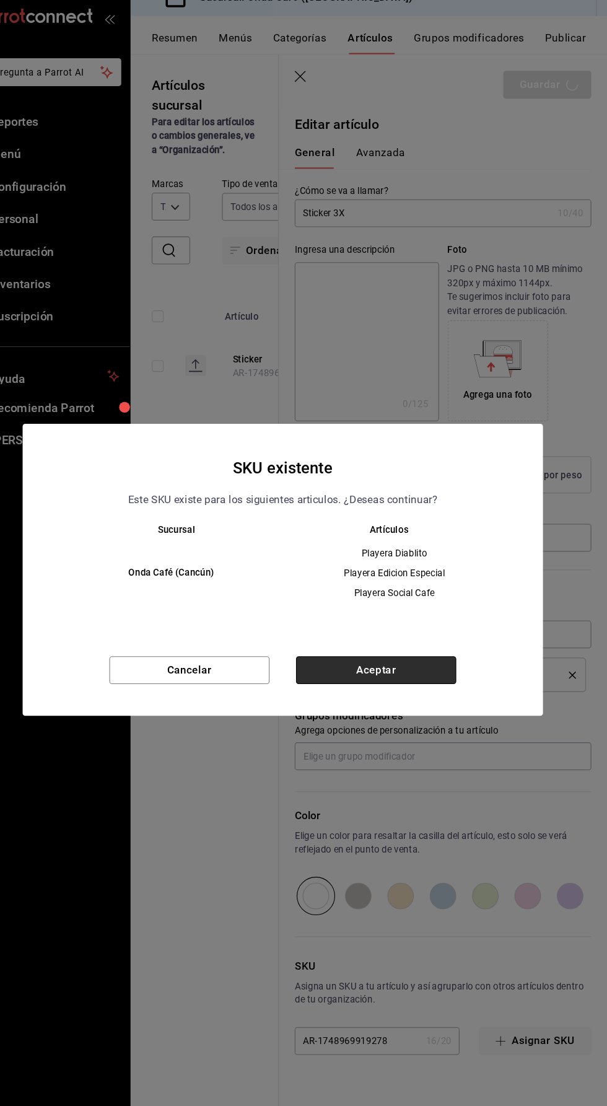
click at [432, 654] on button "Aceptar" at bounding box center [391, 647] width 150 height 26
